Goal: Information Seeking & Learning: Learn about a topic

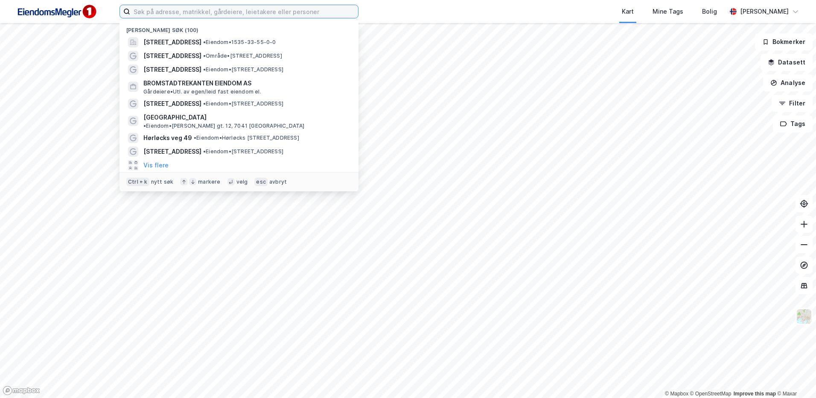
click at [175, 16] on input at bounding box center [244, 11] width 228 height 13
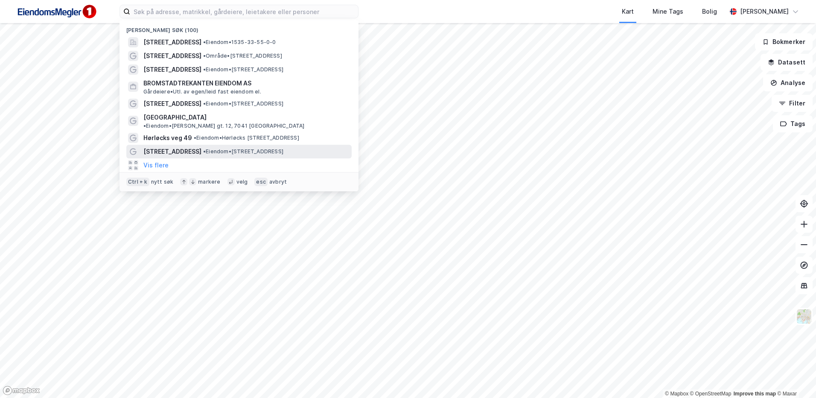
click at [188, 146] on span "Havnevegen 22" at bounding box center [172, 151] width 58 height 10
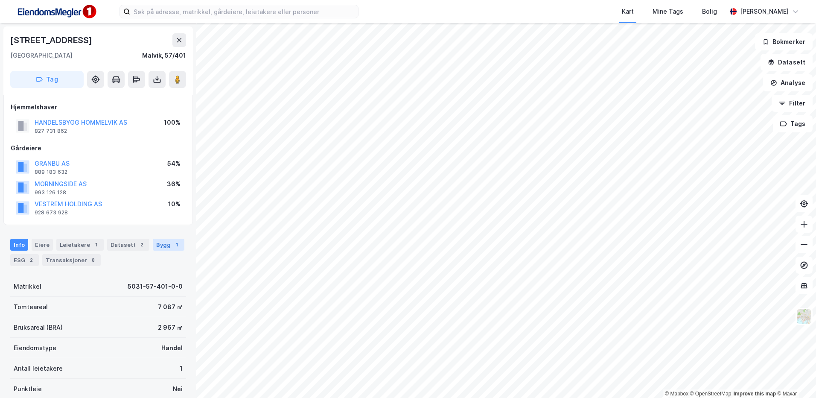
click at [153, 246] on div "Bygg 1" at bounding box center [169, 245] width 32 height 12
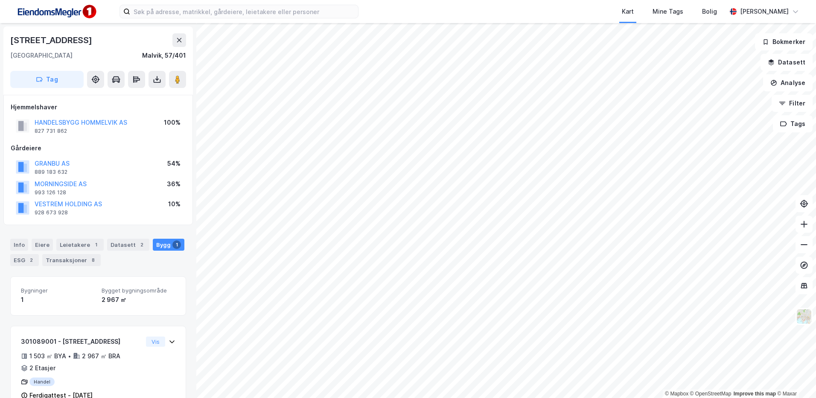
click at [320, 0] on html "Kart Mine Tags Bolig Stine Grønnhaug © Mapbox © OpenStreetMap Improve this map …" at bounding box center [408, 199] width 816 height 398
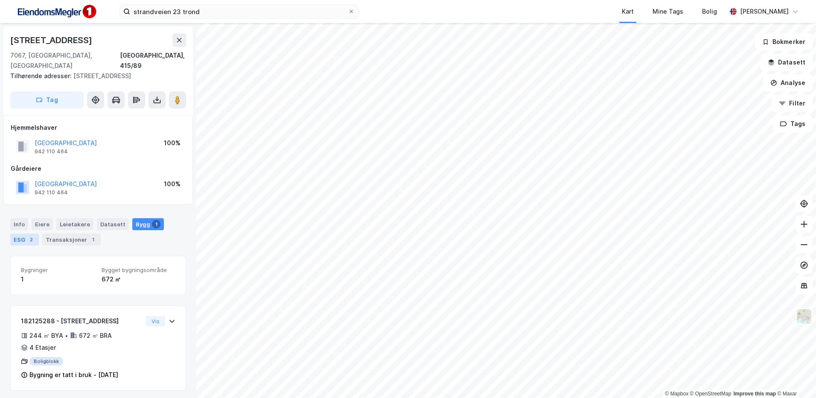
click at [32, 235] on div "2" at bounding box center [31, 239] width 9 height 9
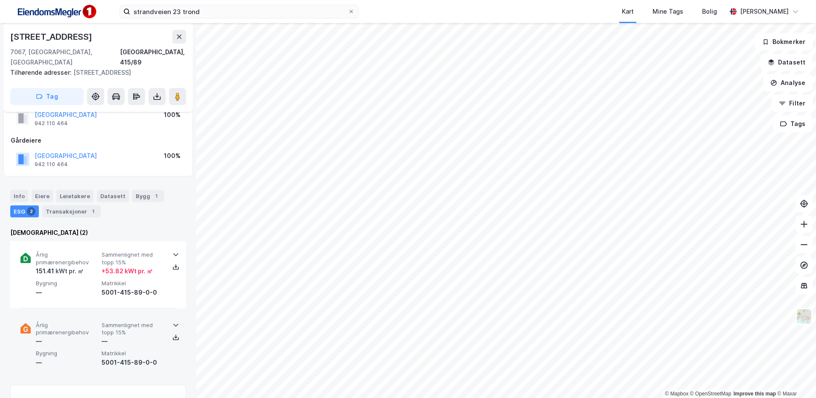
scroll to position [43, 0]
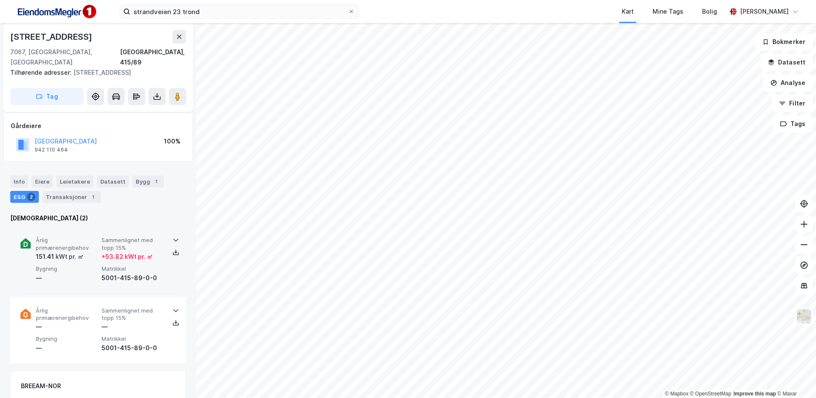
click at [111, 274] on div "Årlig primærenergibehov 151.41 kWt pr. ㎡ Sammenlignet med topp 15% + 53.82 kWt …" at bounding box center [97, 260] width 155 height 67
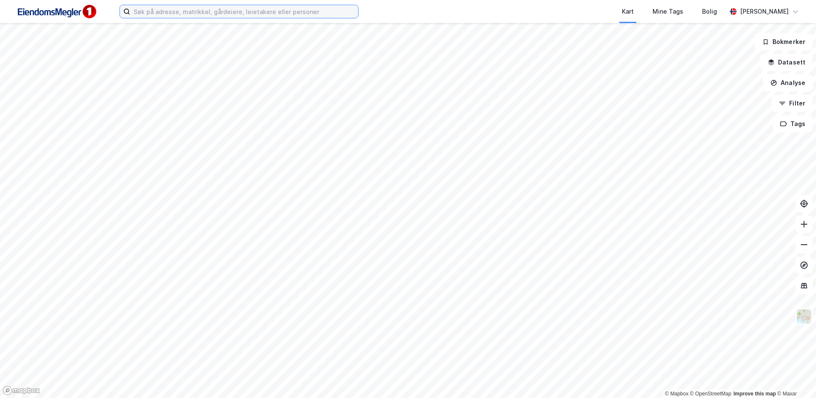
click at [205, 10] on input at bounding box center [244, 11] width 228 height 13
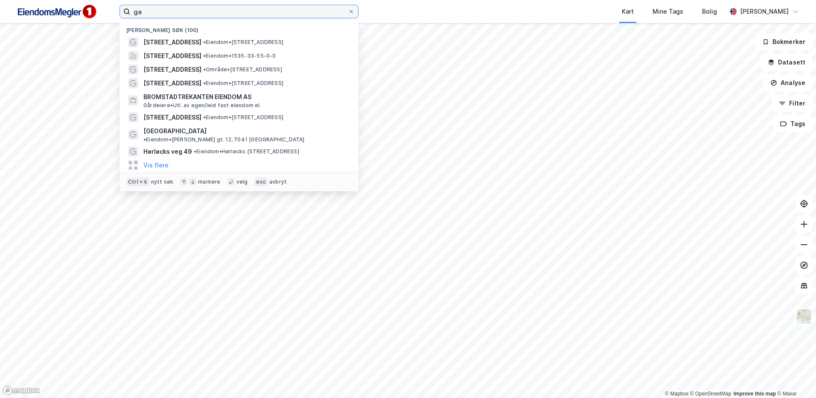
type input "g"
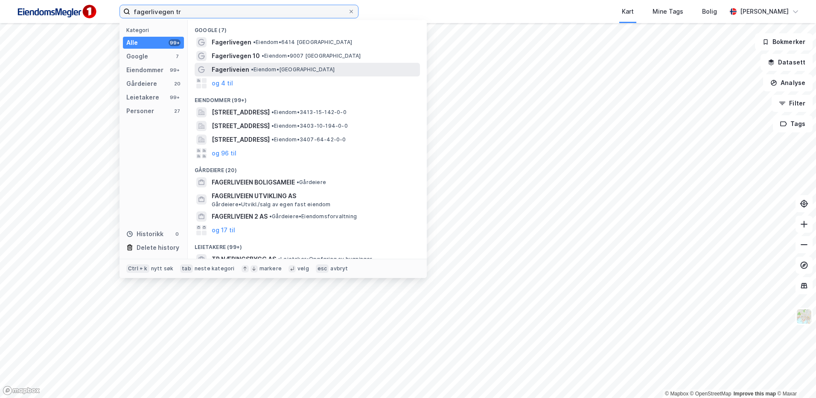
type input "fagerlivegen tr"
click at [308, 68] on span "• Eiendom • 7020 [GEOGRAPHIC_DATA]" at bounding box center [293, 69] width 84 height 7
